Goal: Information Seeking & Learning: Learn about a topic

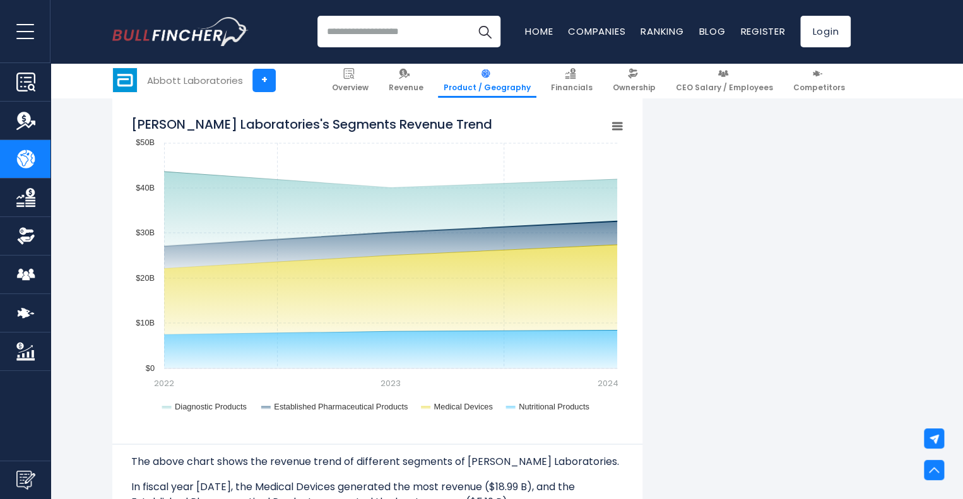
scroll to position [1032, 0]
click at [617, 126] on icon "Abbott Laboratories's Segments Revenue Trend" at bounding box center [617, 125] width 9 height 6
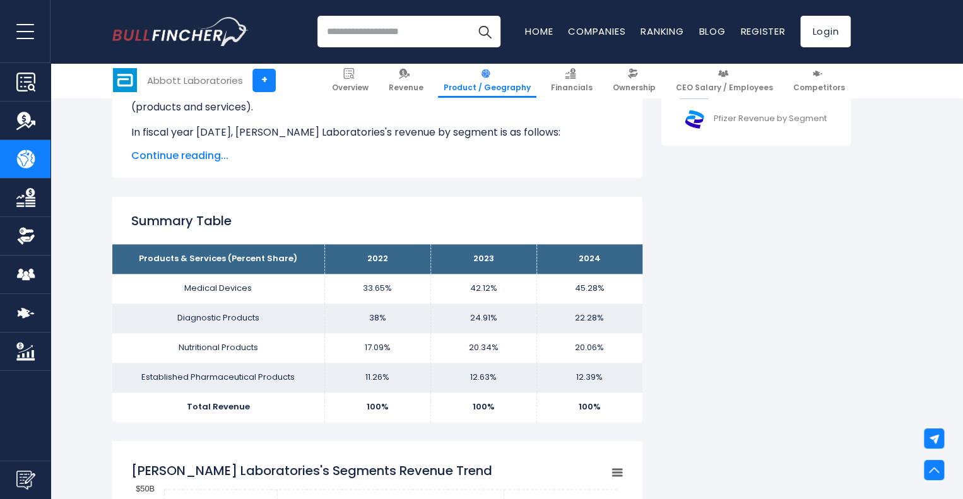
scroll to position [685, 0]
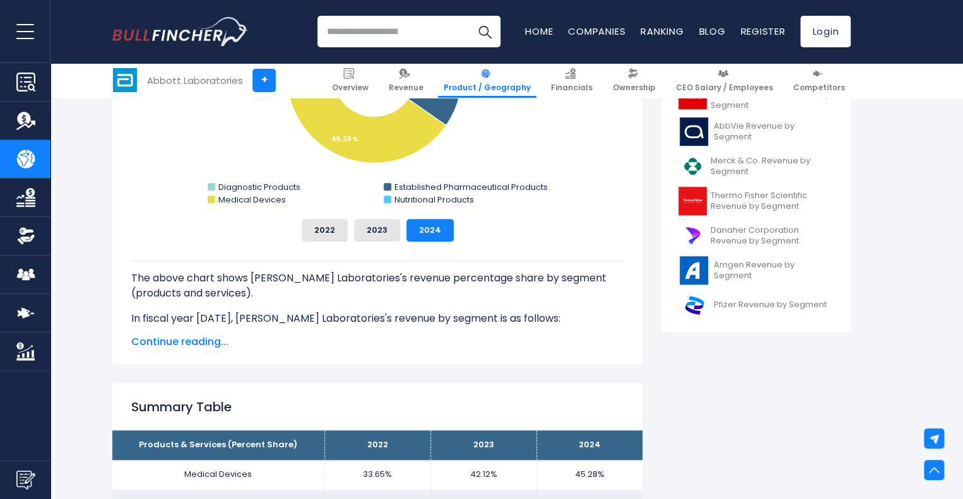
scroll to position [503, 0]
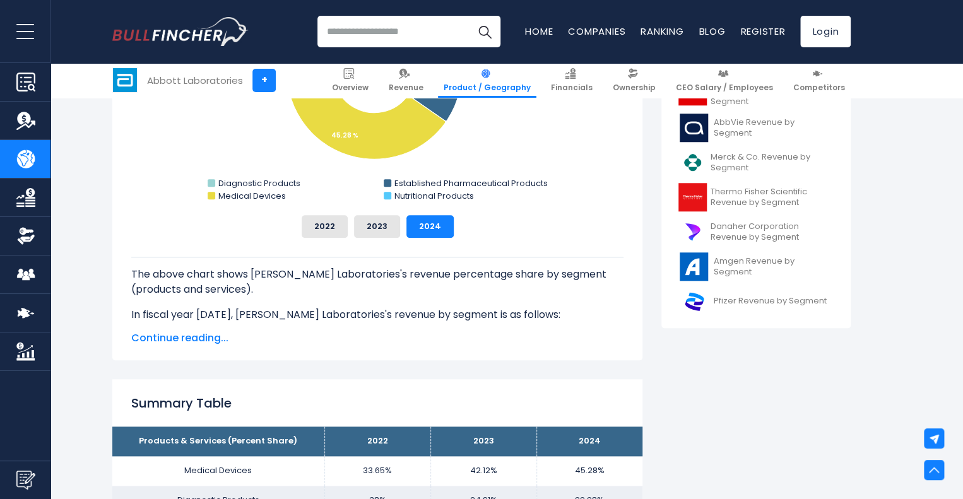
click at [179, 338] on span "Continue reading..." at bounding box center [377, 338] width 492 height 15
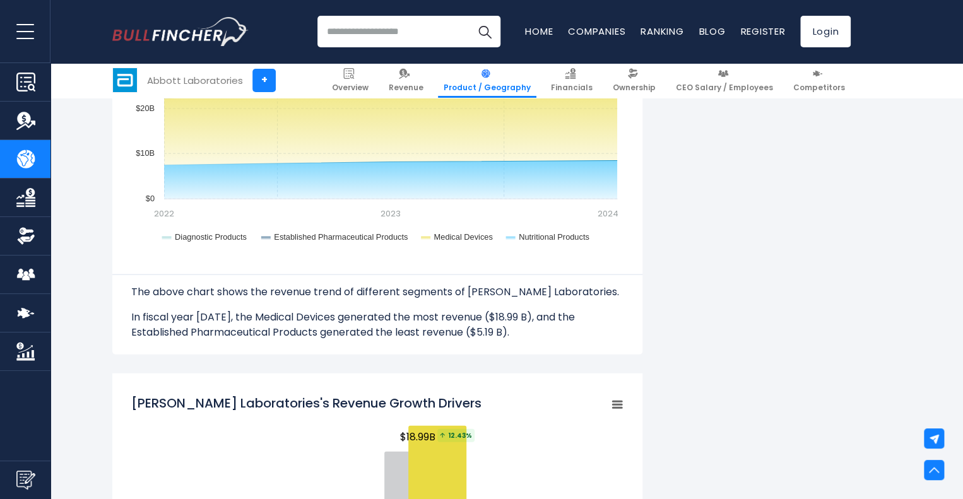
scroll to position [1368, 0]
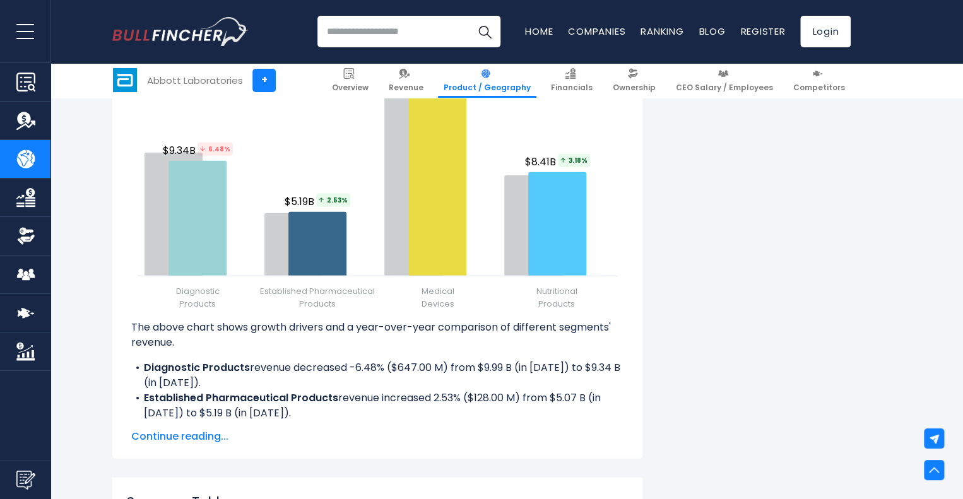
scroll to position [1748, 0]
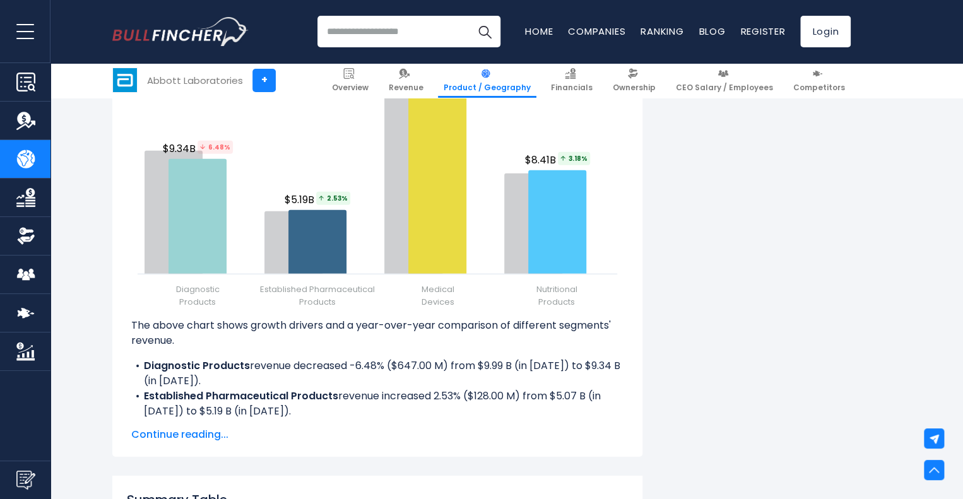
click at [164, 434] on span "Continue reading..." at bounding box center [377, 434] width 492 height 15
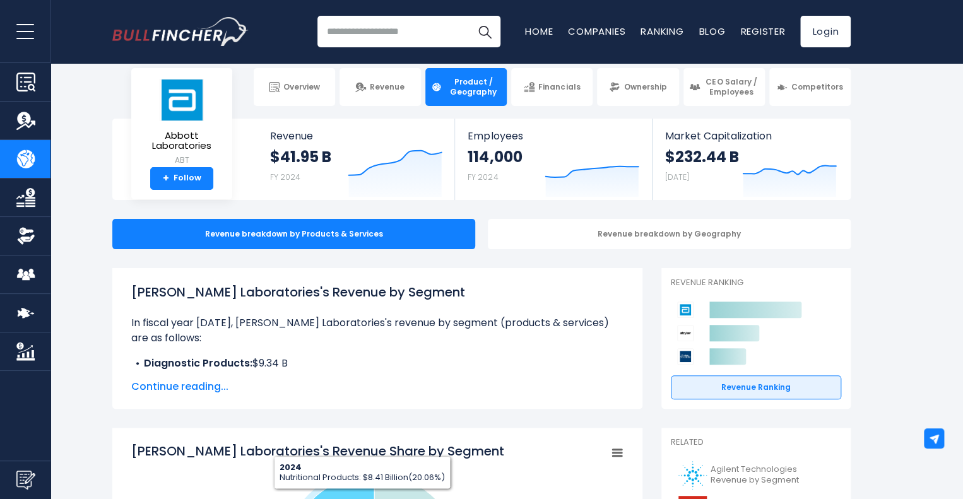
scroll to position [0, 0]
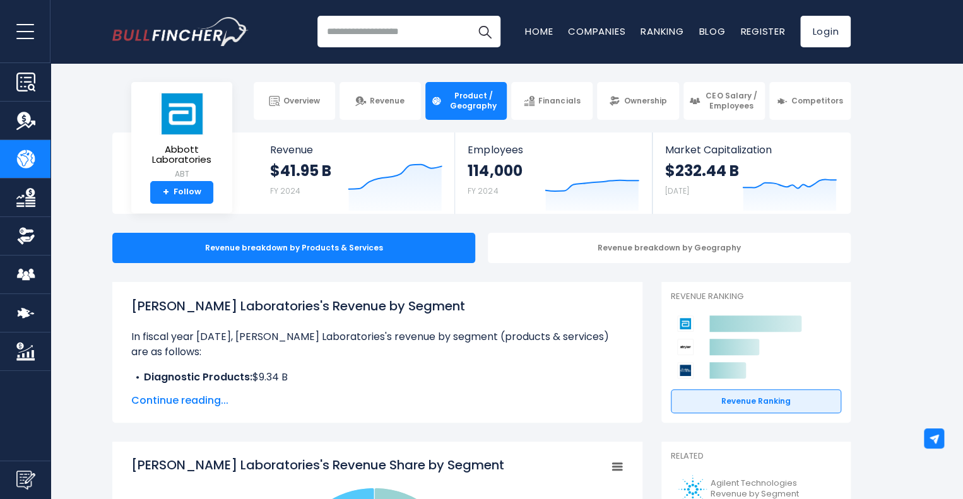
click at [163, 404] on span "Continue reading..." at bounding box center [377, 400] width 492 height 15
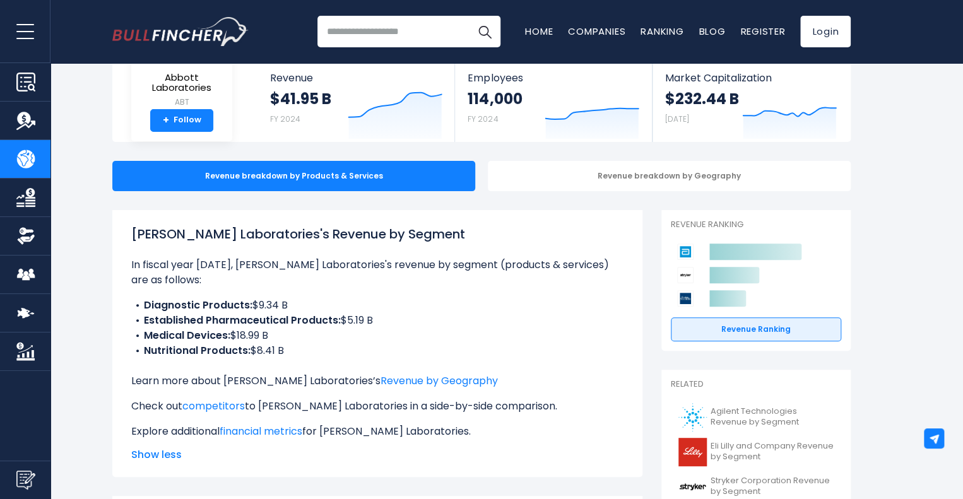
scroll to position [73, 0]
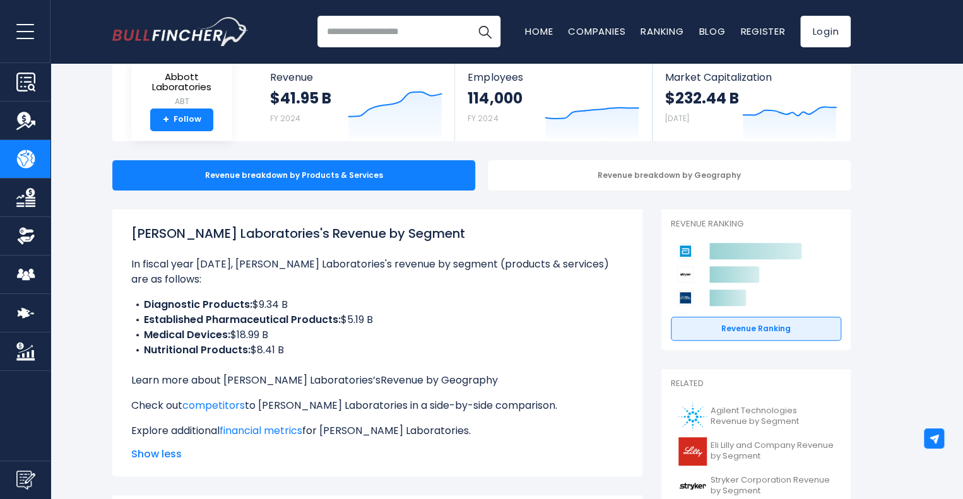
click at [380, 383] on link "Revenue by Geography" at bounding box center [438, 380] width 117 height 15
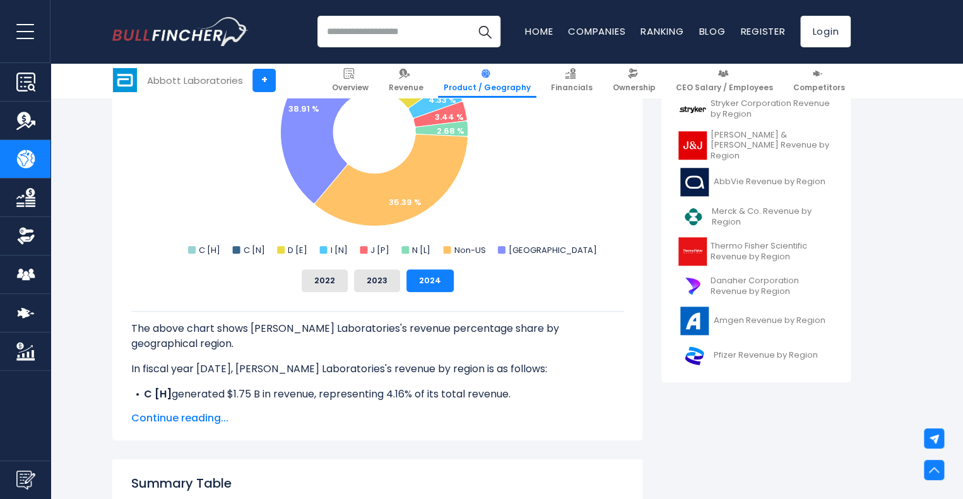
scroll to position [439, 0]
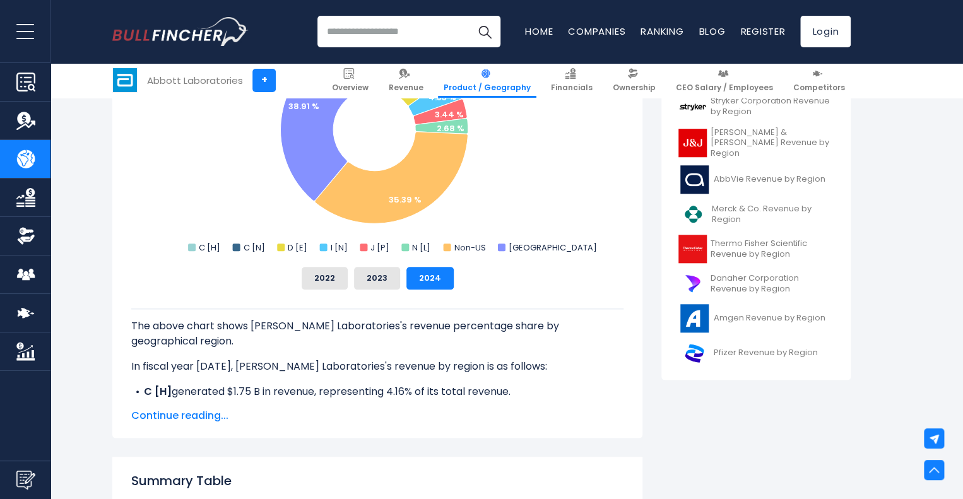
click at [211, 421] on span "Continue reading..." at bounding box center [377, 415] width 492 height 15
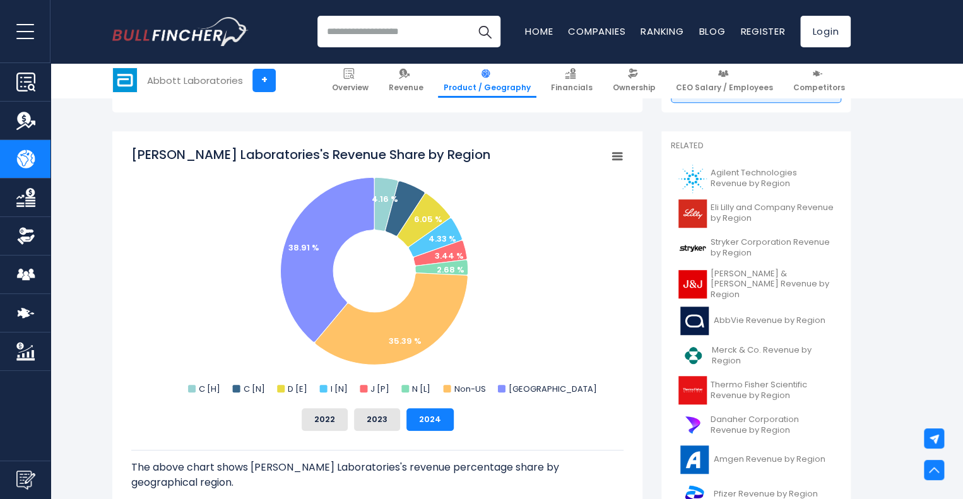
scroll to position [0, 0]
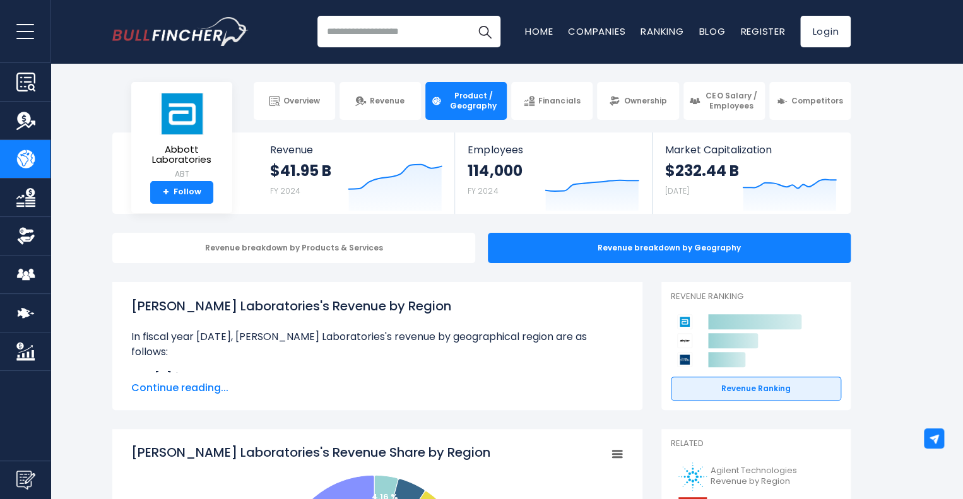
click at [209, 382] on span "Continue reading..." at bounding box center [377, 387] width 492 height 15
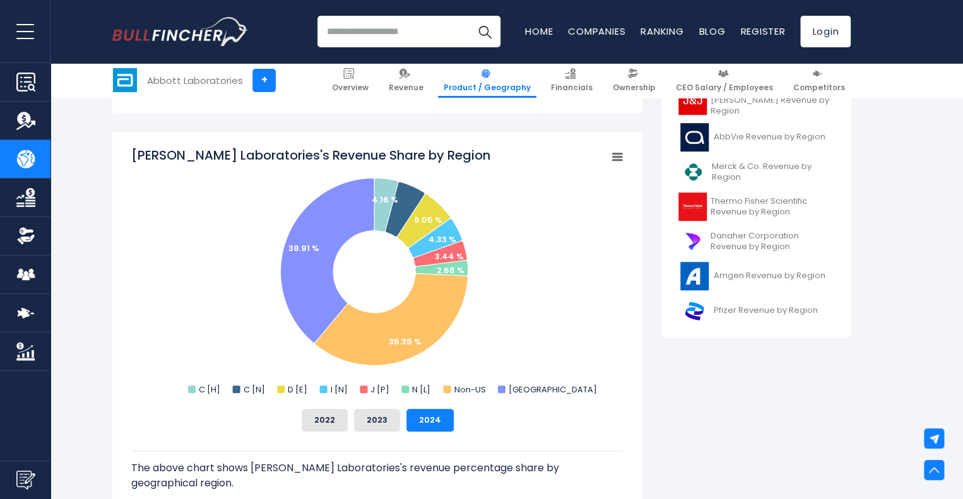
scroll to position [482, 0]
